Goal: Find specific page/section: Find specific page/section

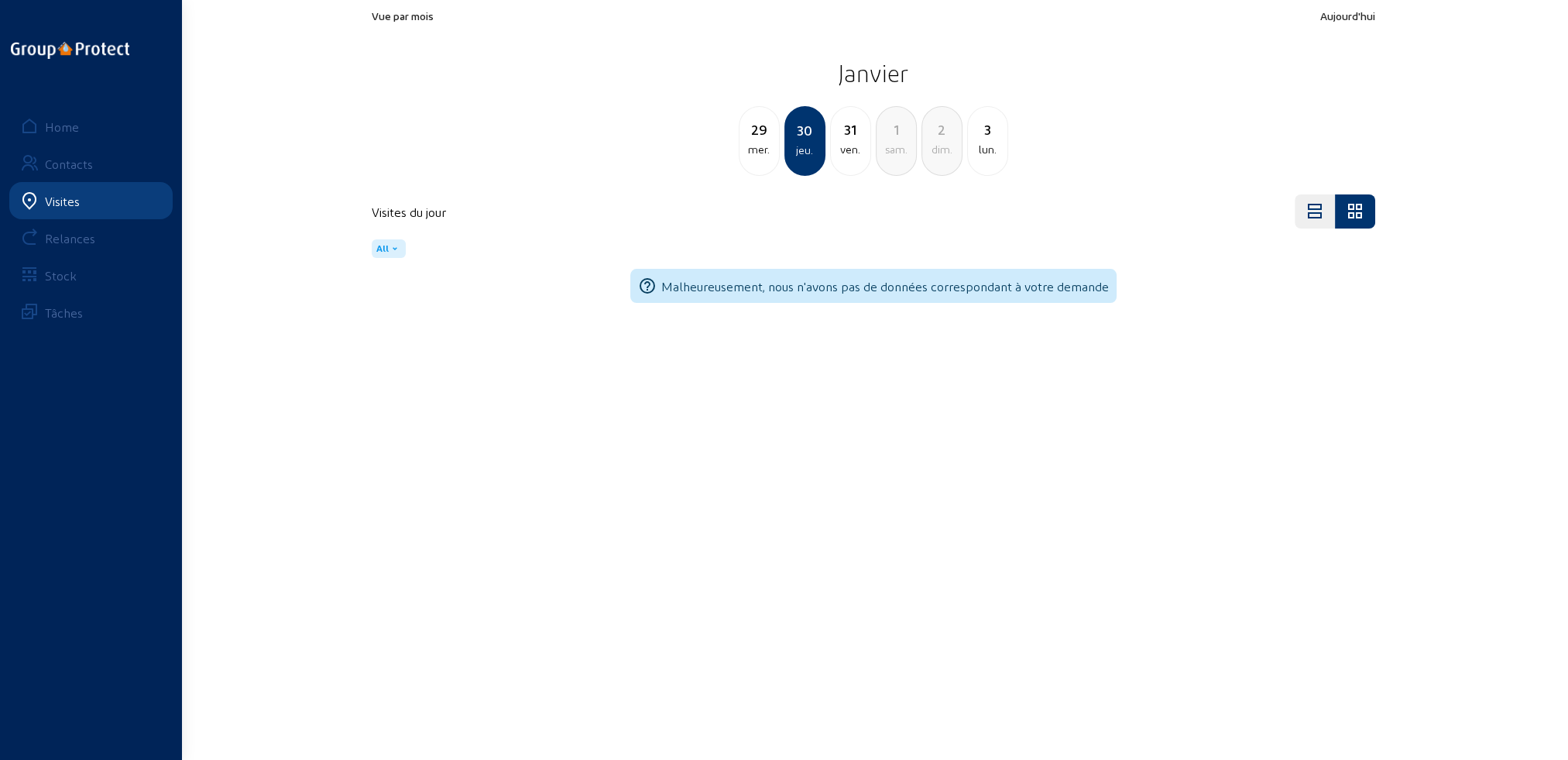
click at [70, 201] on div "Visites" at bounding box center [62, 201] width 35 height 15
click at [64, 125] on div "Home" at bounding box center [61, 126] width 34 height 15
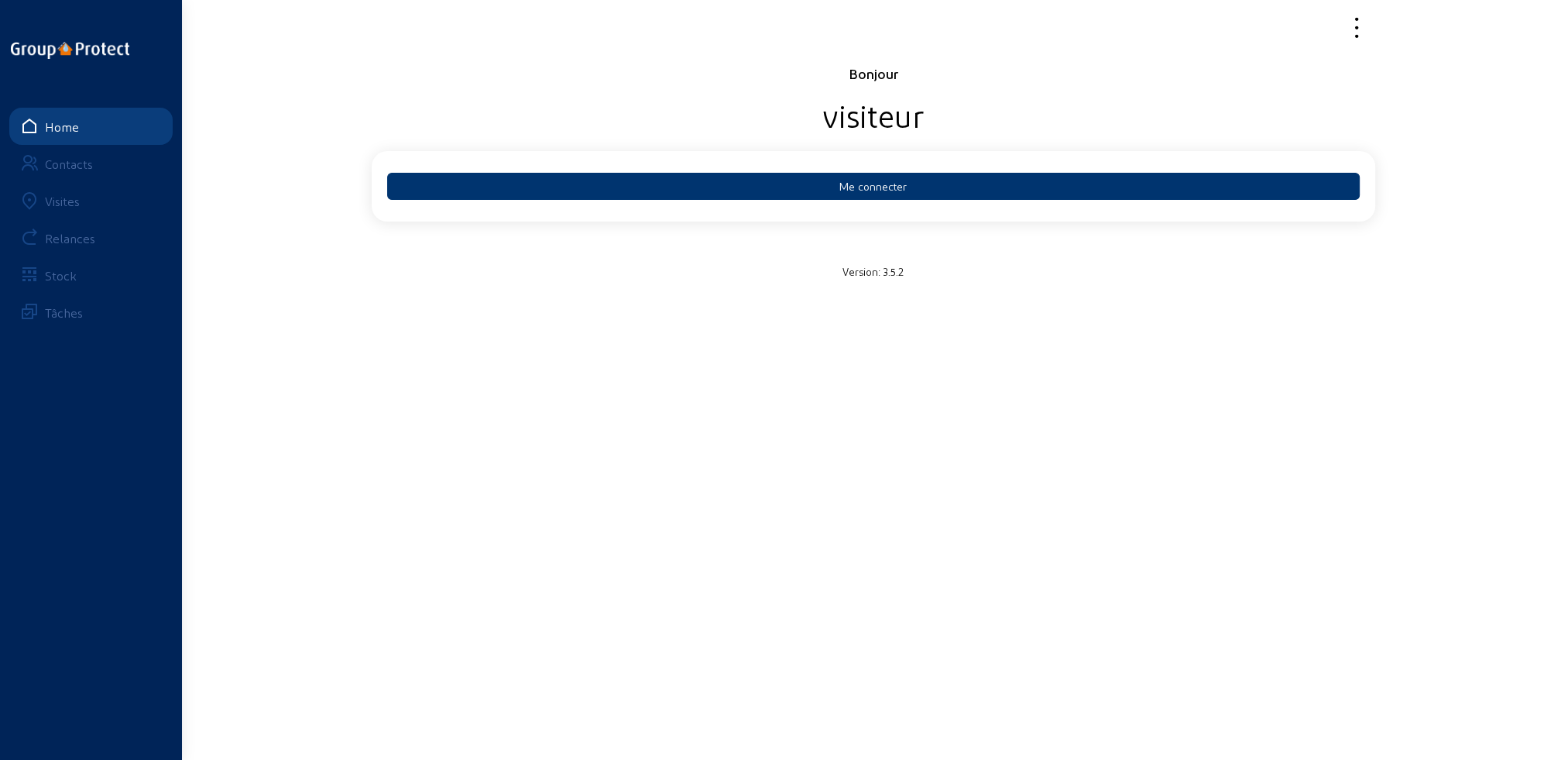
click at [59, 204] on div "Visites" at bounding box center [62, 201] width 35 height 15
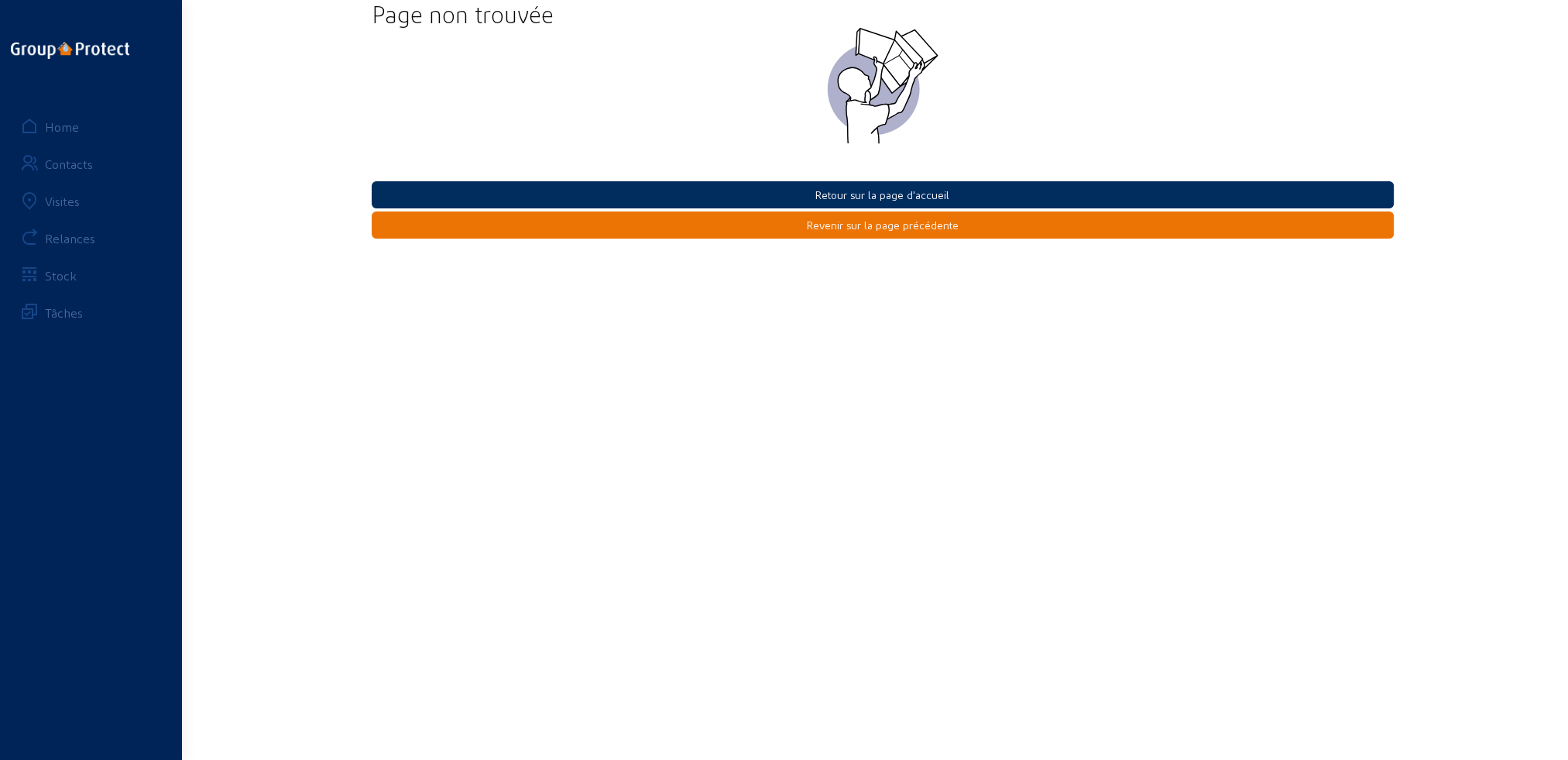
click at [822, 195] on button "Retour sur la page d'accueil" at bounding box center [883, 195] width 1022 height 27
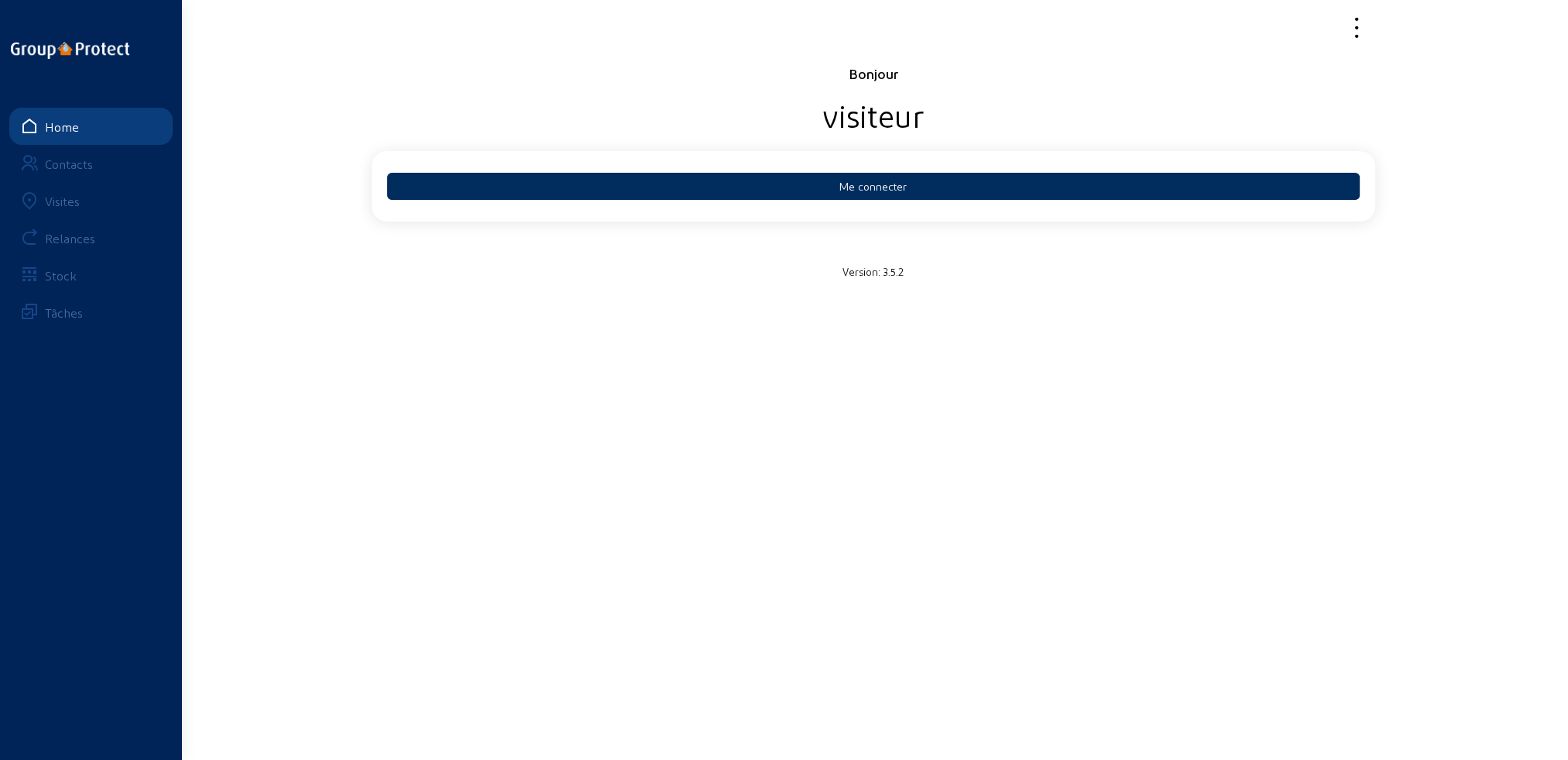
click at [828, 195] on button "Me connecter" at bounding box center [873, 186] width 972 height 27
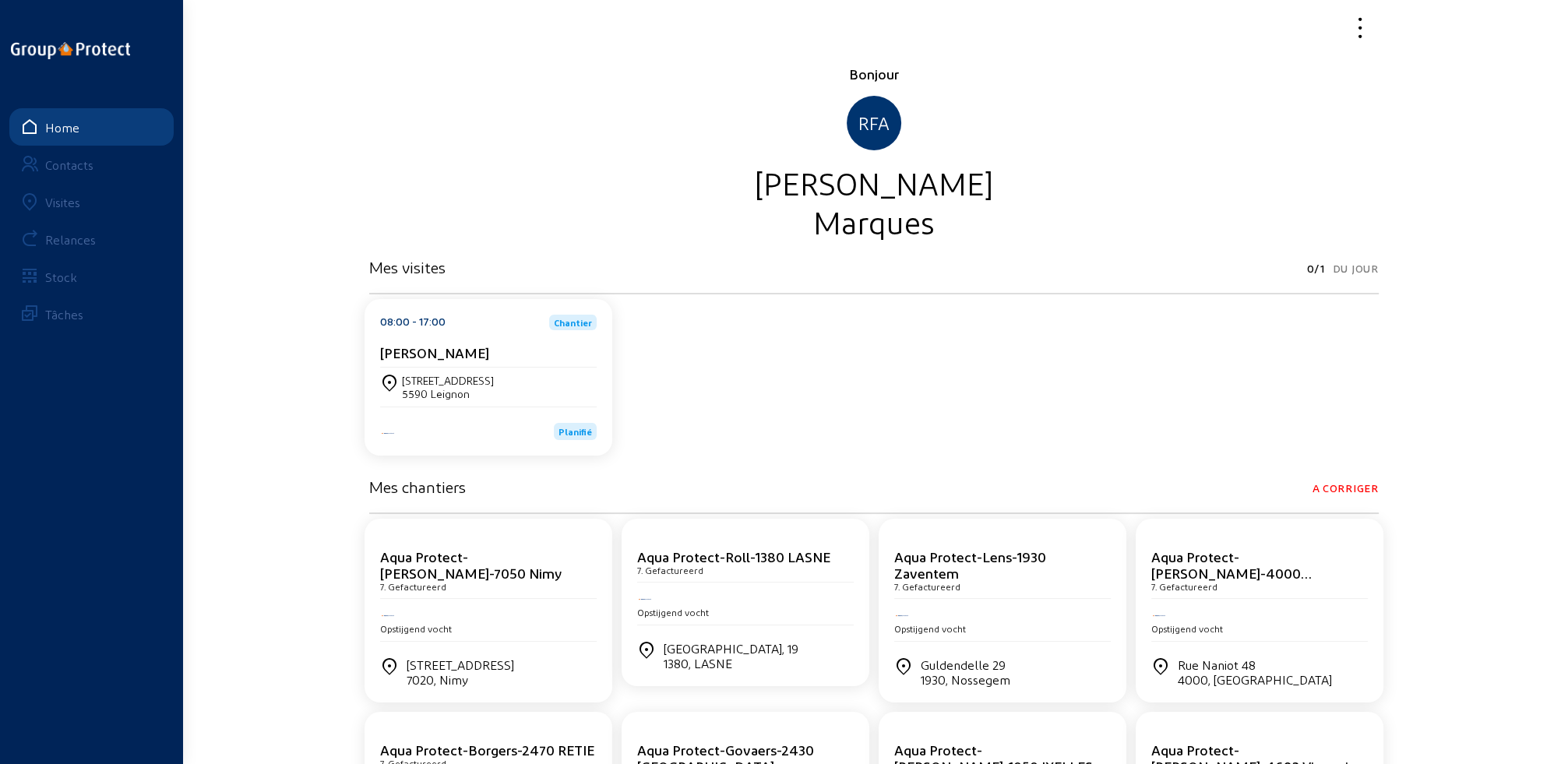
click at [477, 380] on div "[STREET_ADDRESS]" at bounding box center [448, 380] width 92 height 13
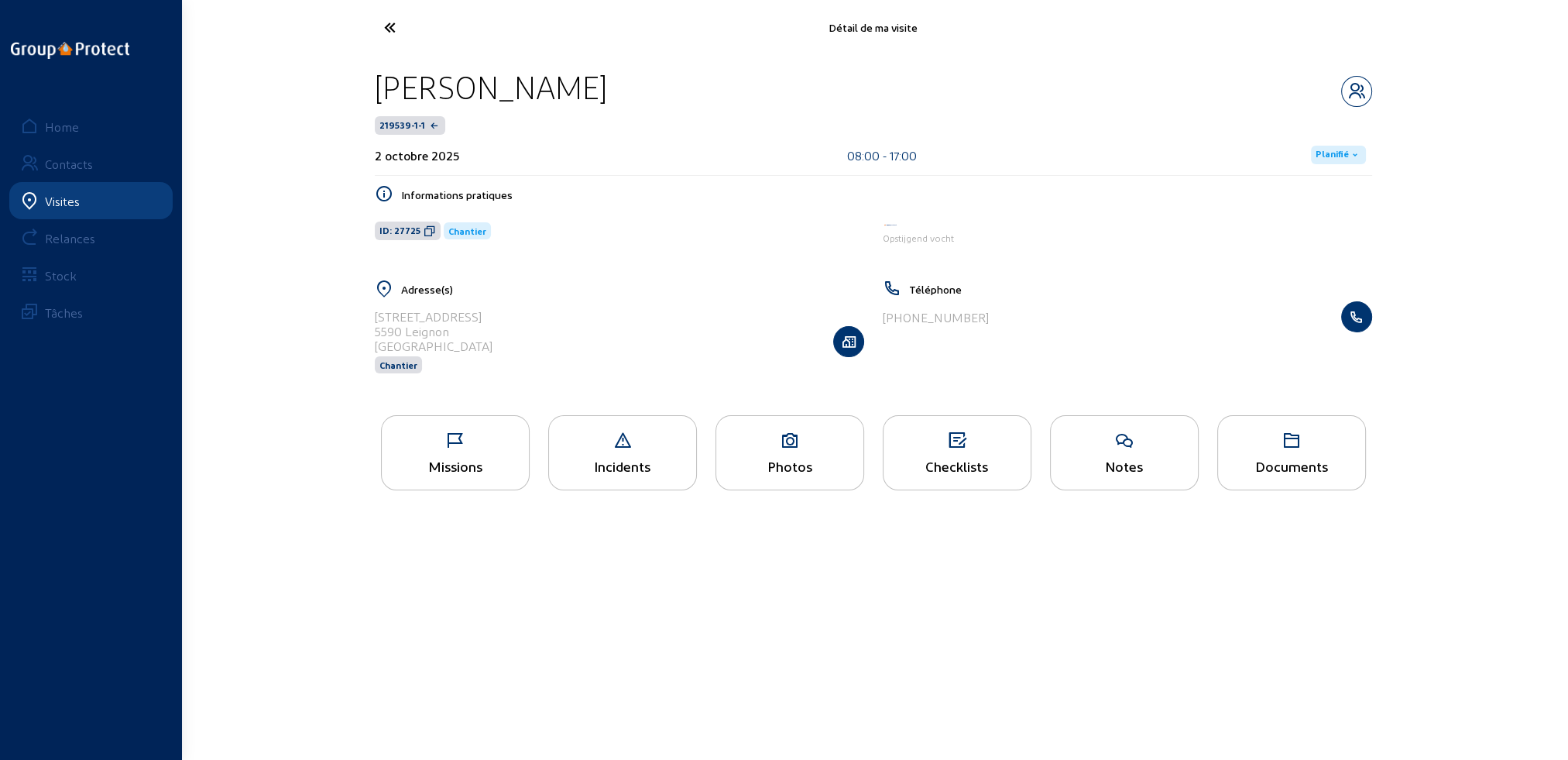
drag, startPoint x: 376, startPoint y: 315, endPoint x: 489, endPoint y: 311, distance: 113.1
click at [489, 311] on div "[STREET_ADDRESS] Chantier" at bounding box center [619, 341] width 489 height 80
drag, startPoint x: 374, startPoint y: 332, endPoint x: 451, endPoint y: 329, distance: 77.1
click at [451, 329] on div "5590 Leignon" at bounding box center [433, 330] width 118 height 15
copy div "5590 Leignon"
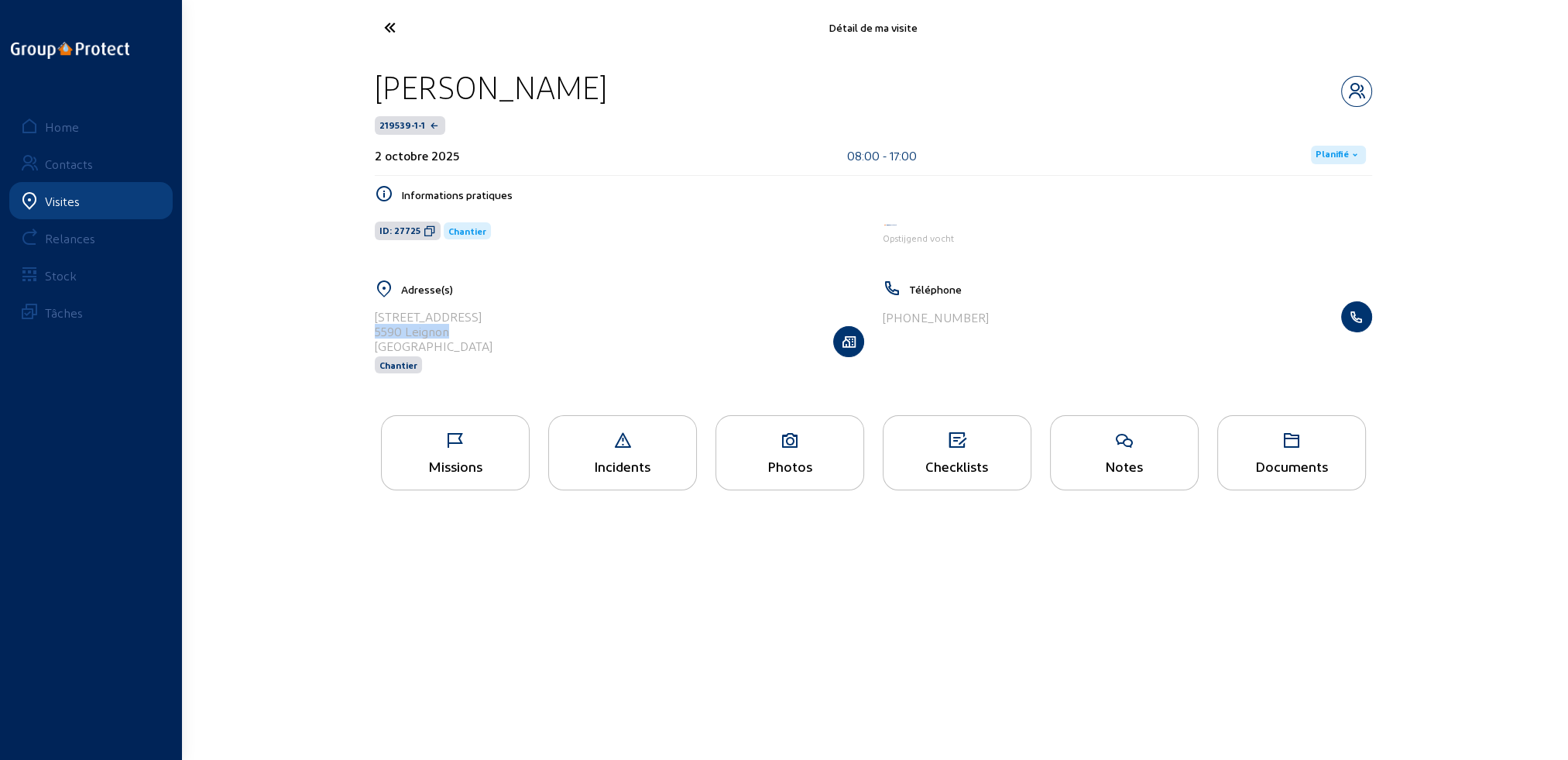
drag, startPoint x: 382, startPoint y: 86, endPoint x: 600, endPoint y: 93, distance: 218.1
click at [600, 93] on div "[PERSON_NAME]" at bounding box center [872, 87] width 997 height 40
copy div "[PERSON_NAME]"
click at [822, 449] on icon at bounding box center [789, 440] width 147 height 18
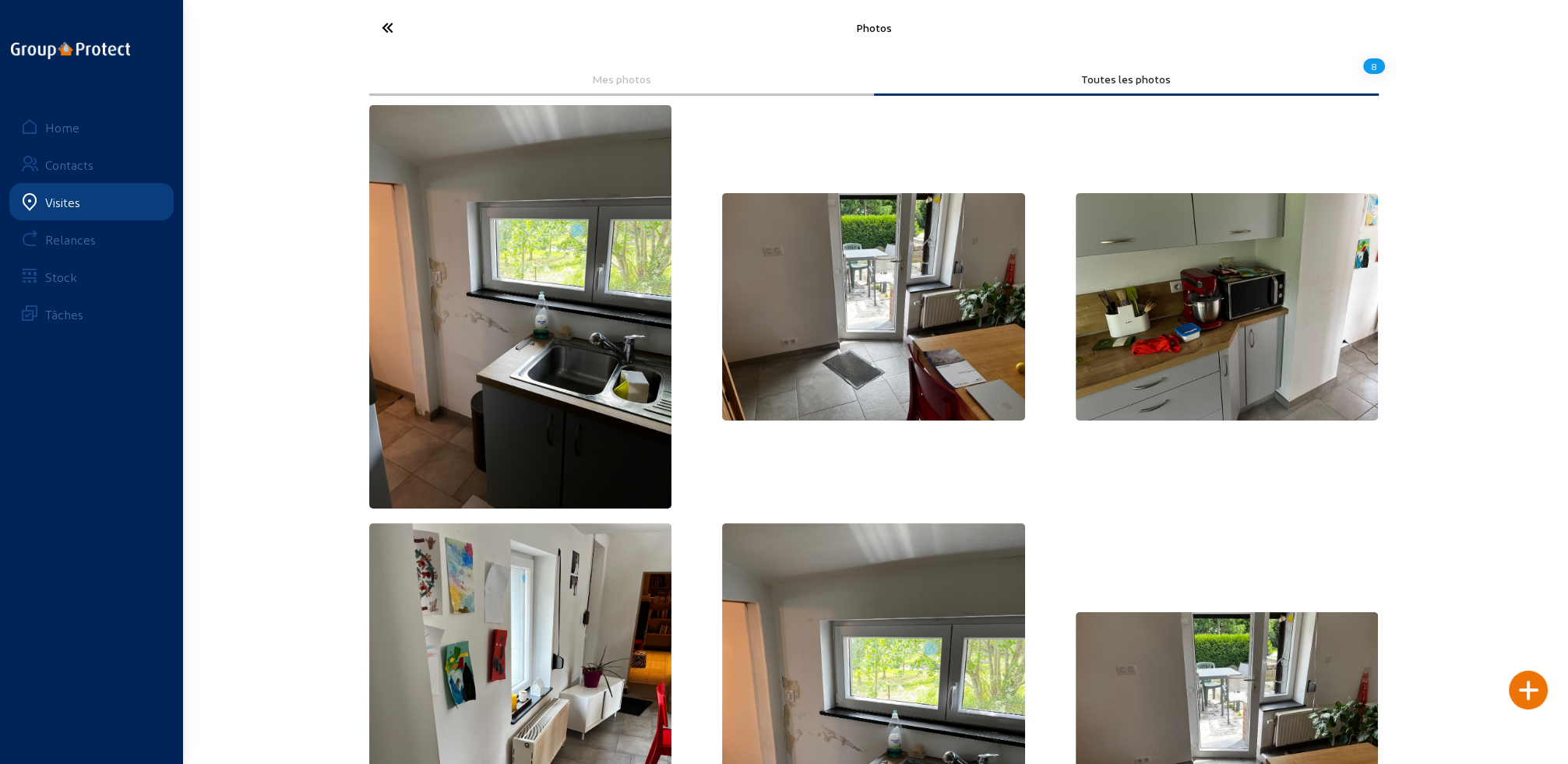
click at [384, 26] on icon at bounding box center [445, 27] width 143 height 27
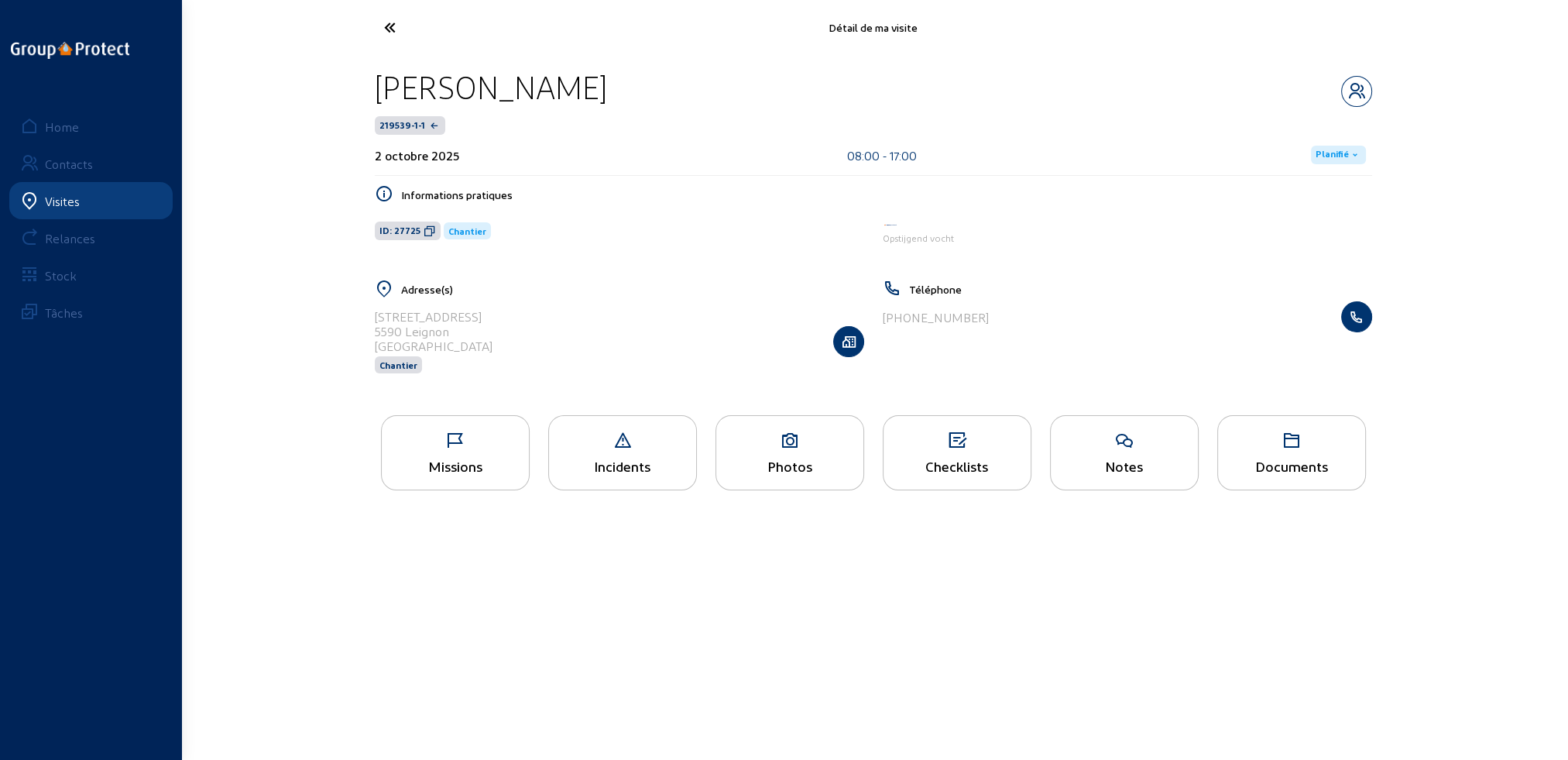
click at [1270, 438] on icon at bounding box center [1291, 440] width 147 height 18
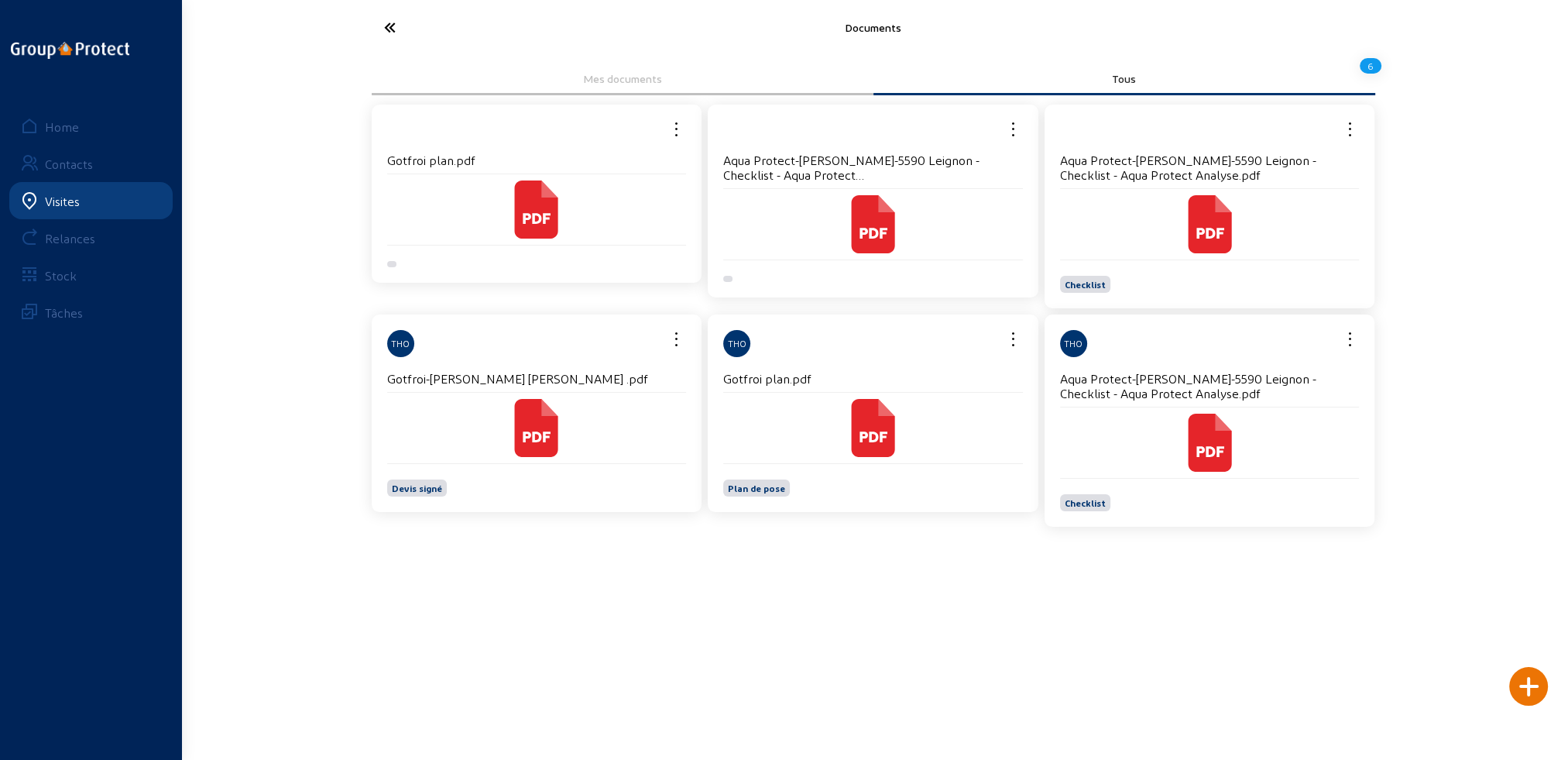
click at [777, 399] on cam-local-icon at bounding box center [872, 427] width 300 height 58
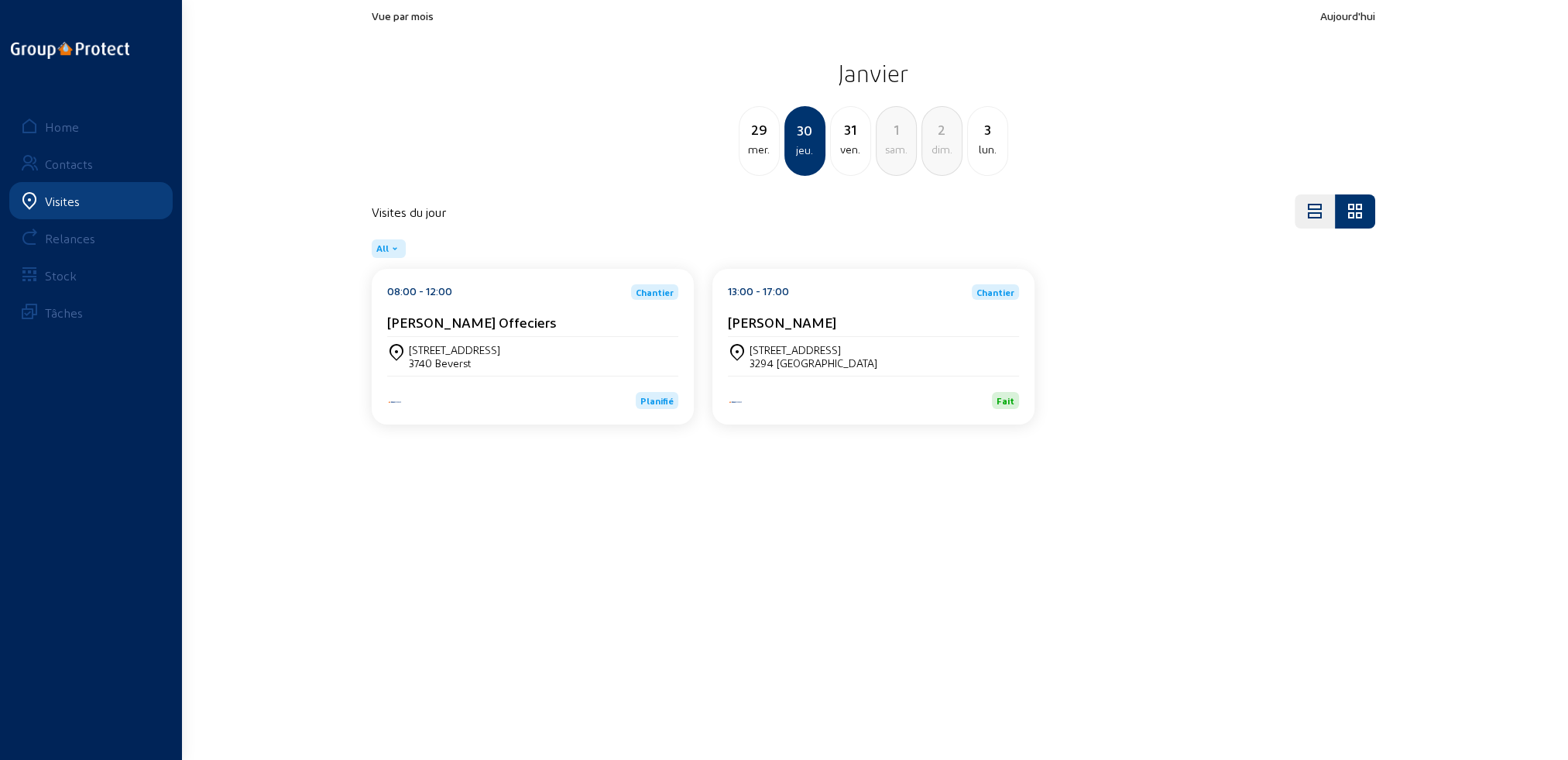
click at [48, 196] on div "Visites" at bounding box center [62, 201] width 35 height 15
click at [56, 131] on div "Home" at bounding box center [61, 126] width 34 height 15
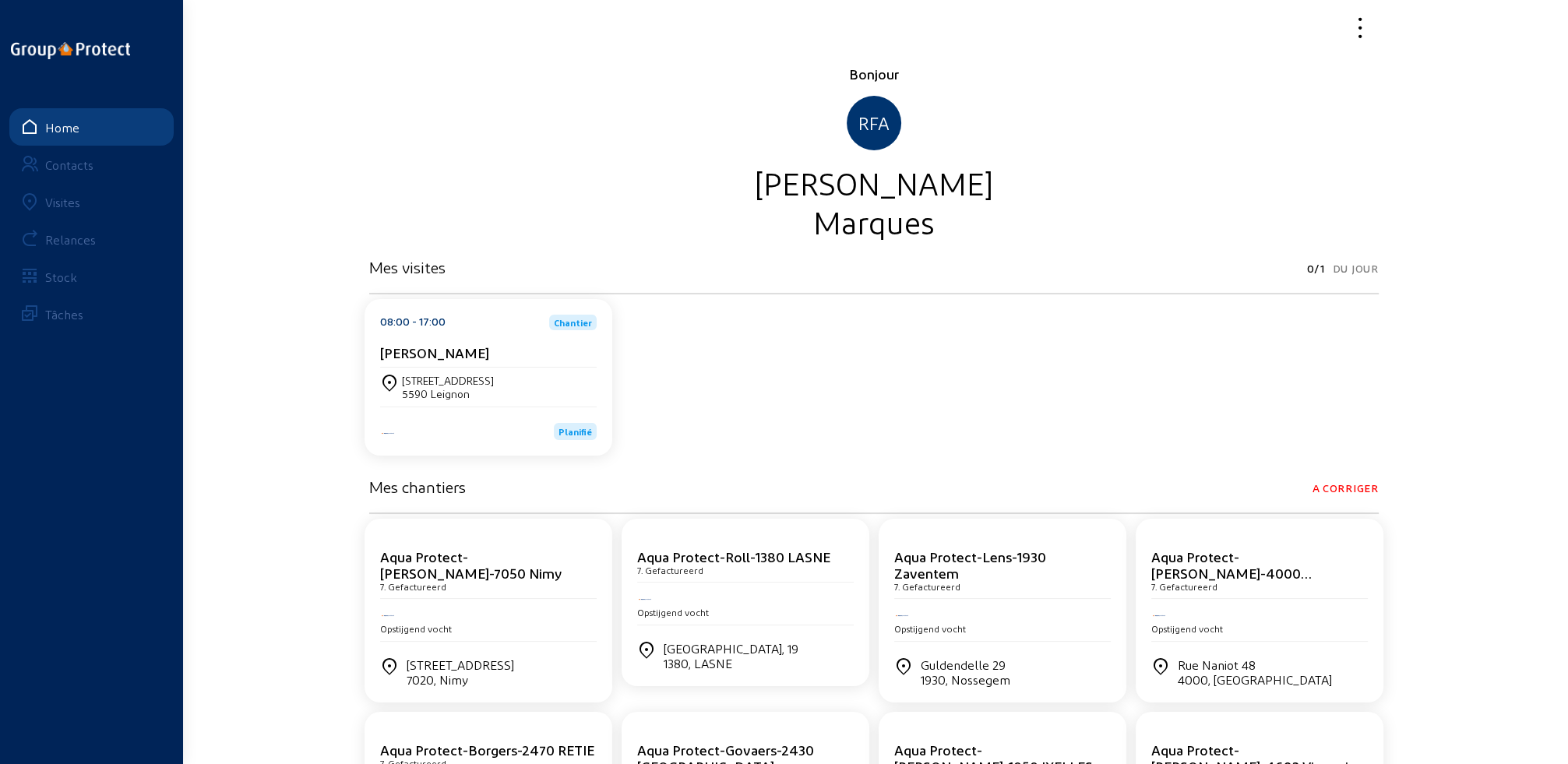
click at [71, 209] on link "Visites" at bounding box center [91, 201] width 164 height 37
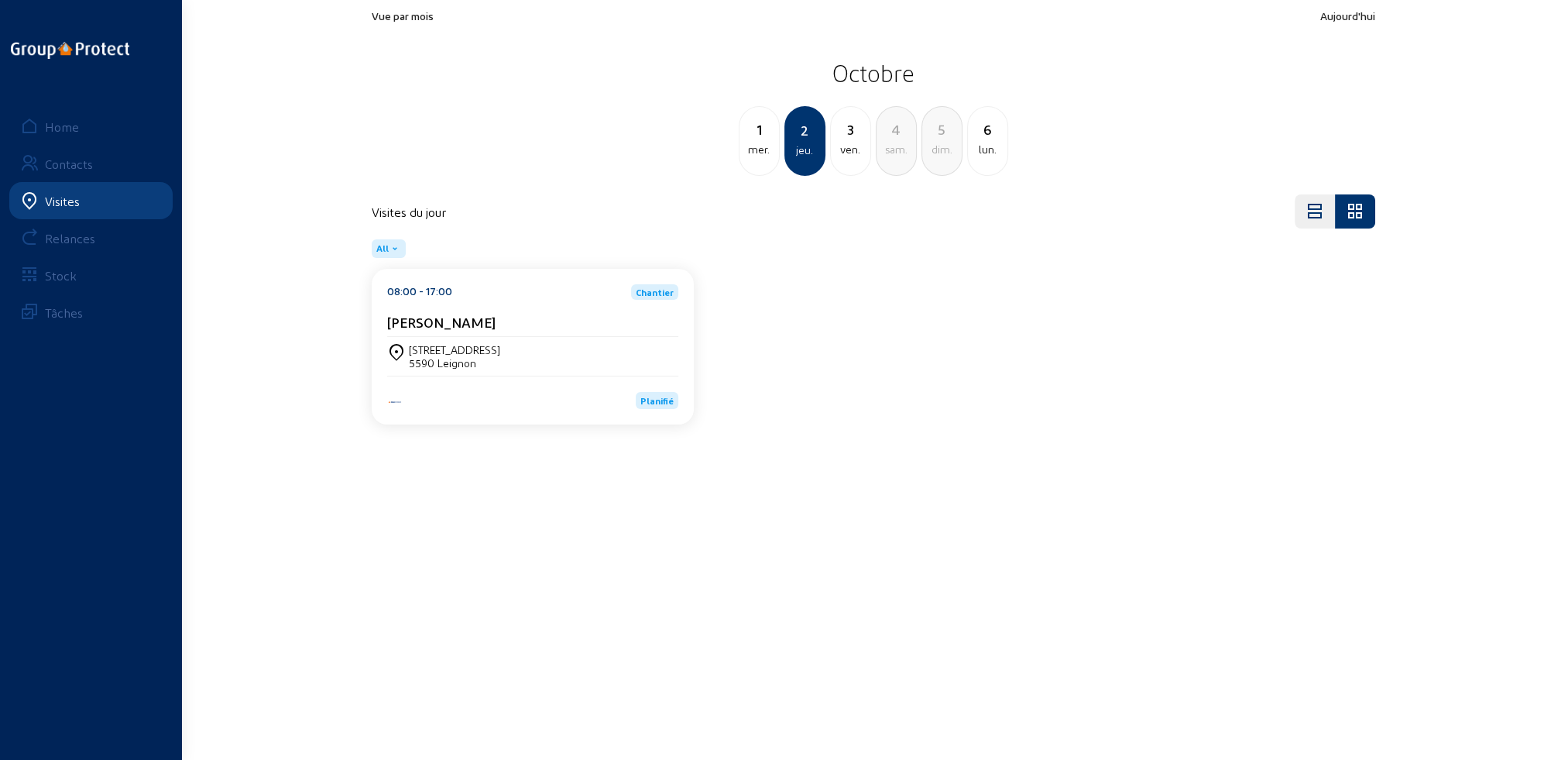
click at [849, 144] on div "ven." at bounding box center [851, 149] width 40 height 18
click at [945, 155] on div "lun." at bounding box center [942, 149] width 40 height 18
click at [849, 148] on div "mar." at bounding box center [851, 149] width 40 height 18
click at [857, 148] on div "mer." at bounding box center [851, 149] width 40 height 18
click at [859, 148] on div "jeu." at bounding box center [851, 149] width 40 height 18
